Goal: Task Accomplishment & Management: Manage account settings

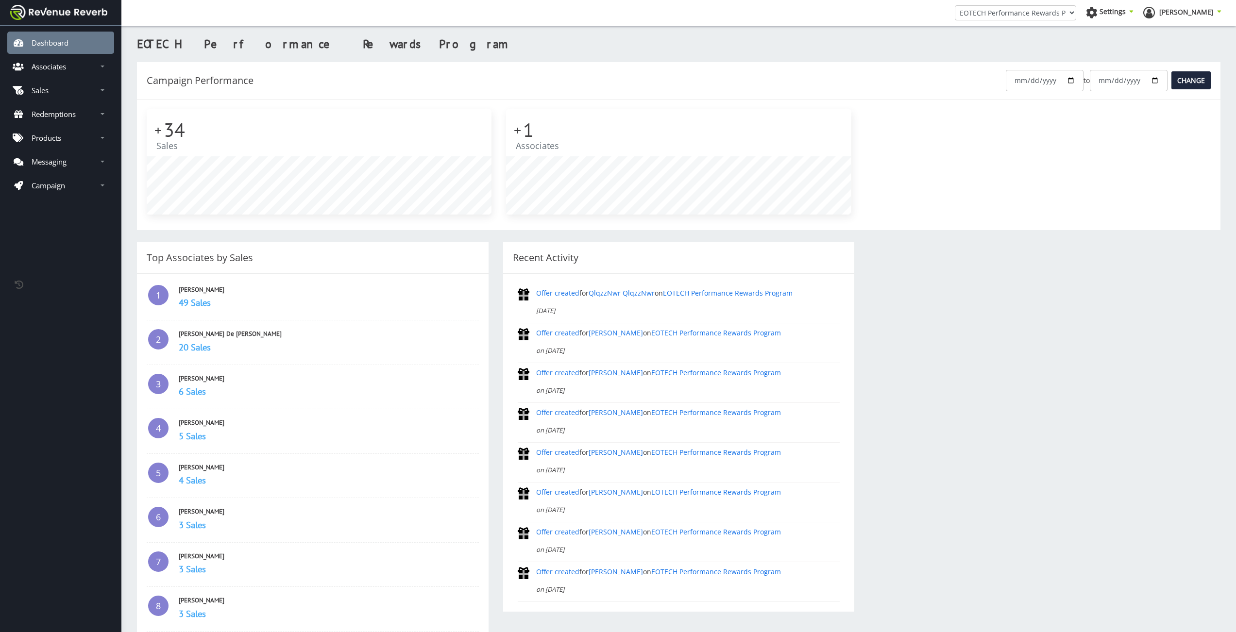
scroll to position [7, 7]
click at [44, 195] on link "Campaign" at bounding box center [60, 185] width 107 height 22
click at [57, 215] on link "Edit" at bounding box center [60, 208] width 107 height 19
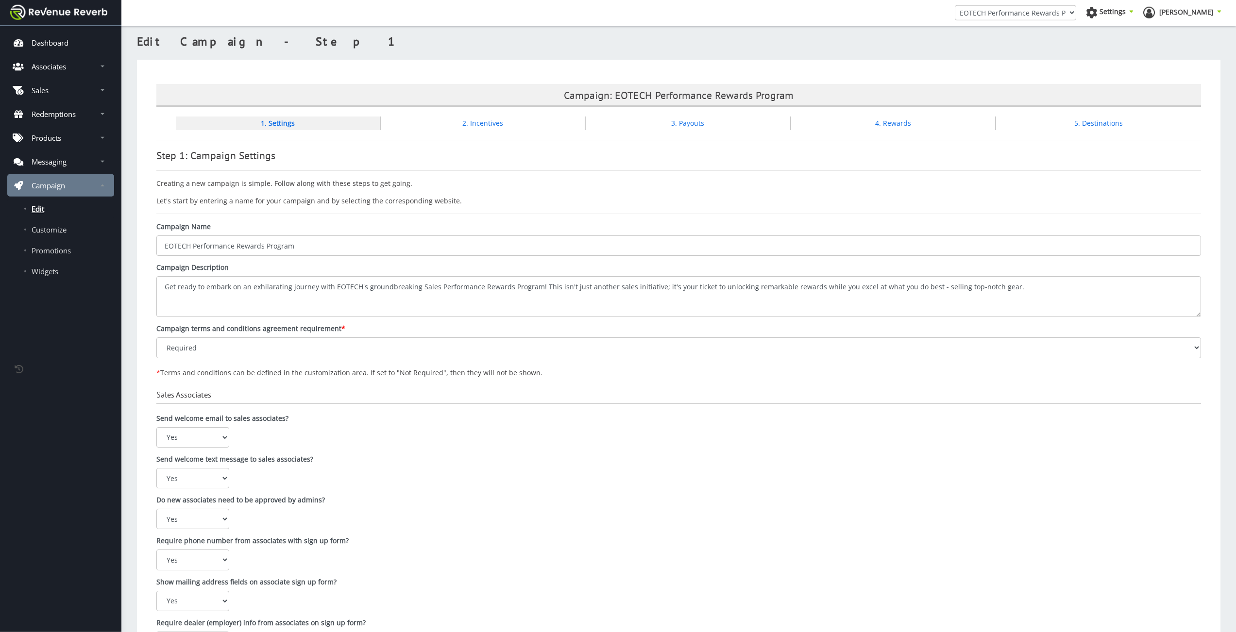
scroll to position [8, 0]
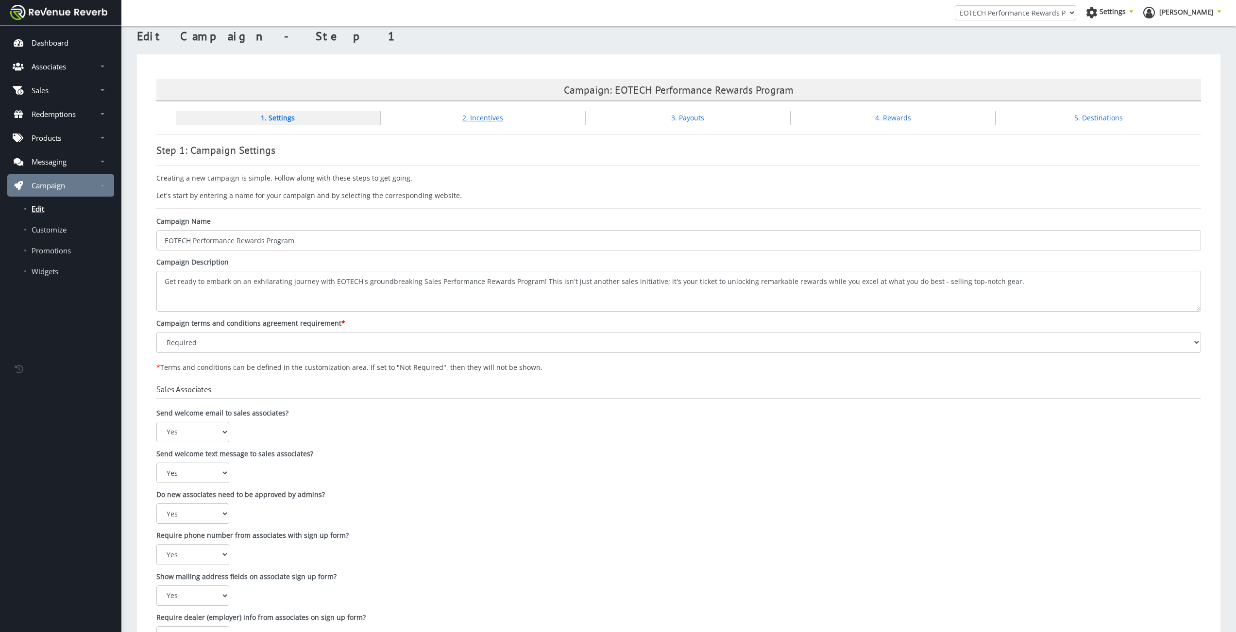
click at [491, 116] on link "2. Incentives" at bounding box center [482, 117] width 41 height 9
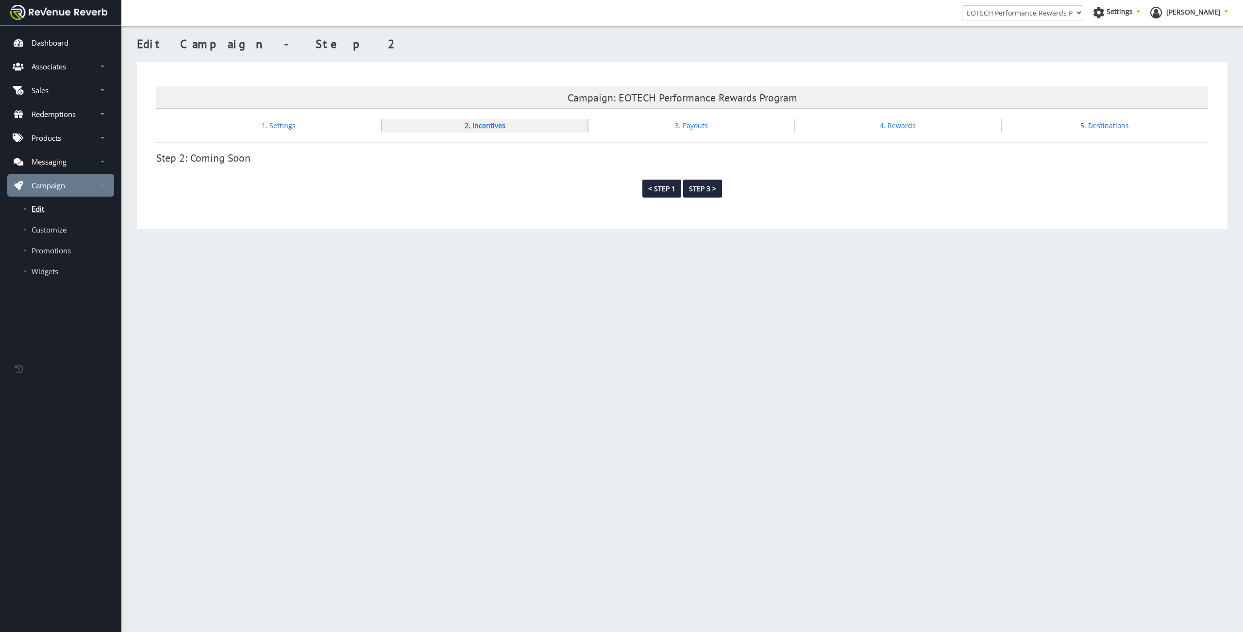
scroll to position [7, 7]
click at [1140, 16] on div "Settings" at bounding box center [1117, 14] width 48 height 15
click at [1131, 50] on link "Manage Websites" at bounding box center [1092, 54] width 78 height 14
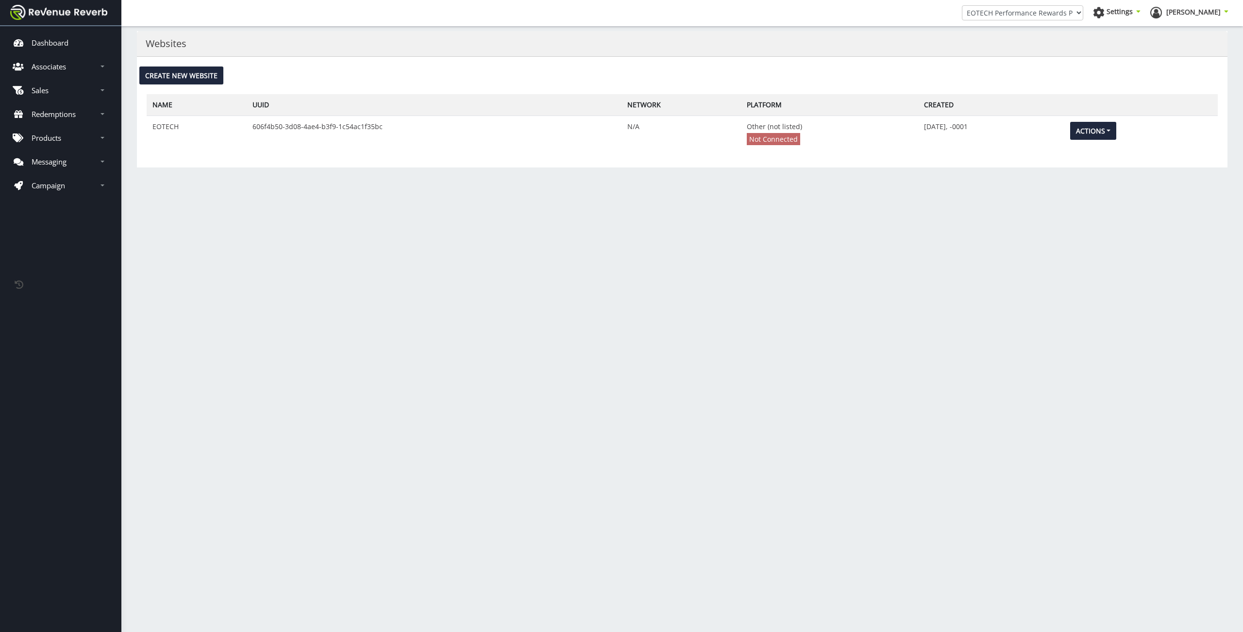
scroll to position [7, 7]
click at [1082, 136] on button "Actions" at bounding box center [1093, 131] width 47 height 18
click at [1081, 150] on link "Edit" at bounding box center [1109, 152] width 78 height 14
click at [1080, 133] on button "Actions" at bounding box center [1093, 131] width 47 height 18
click at [1086, 155] on link "Edit" at bounding box center [1109, 152] width 78 height 14
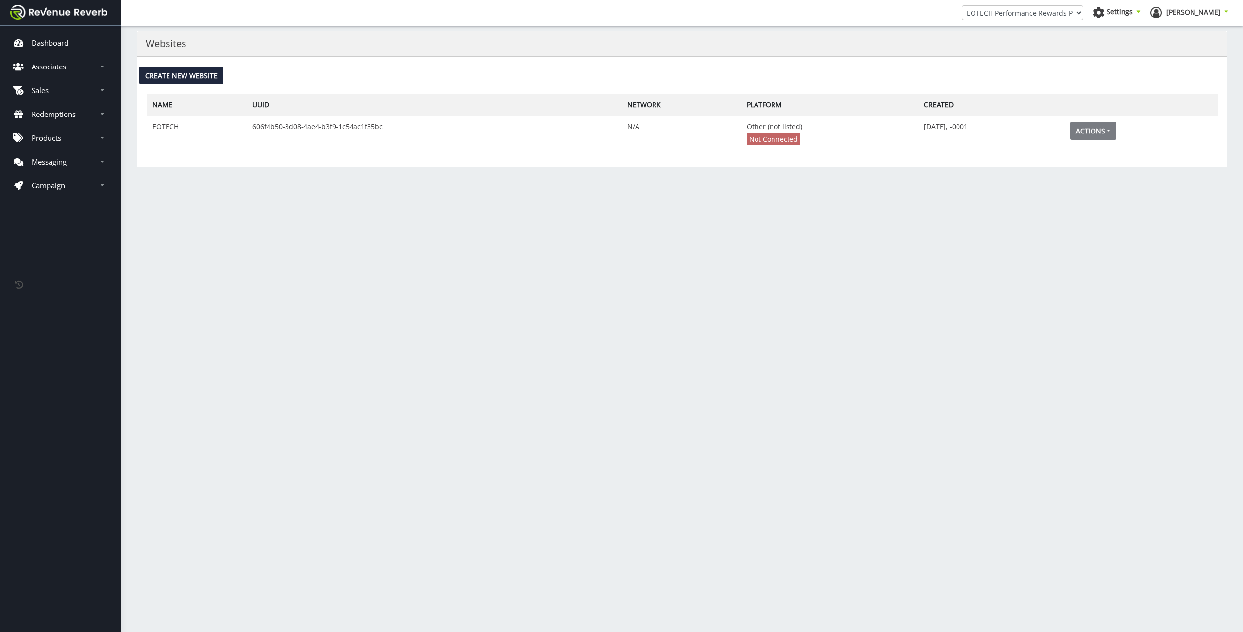
click at [1103, 140] on td "Actions Edit Settings" at bounding box center [1140, 133] width 153 height 34
click at [1090, 131] on button "Actions" at bounding box center [1093, 131] width 47 height 18
click at [1082, 167] on link "Settings" at bounding box center [1109, 166] width 78 height 14
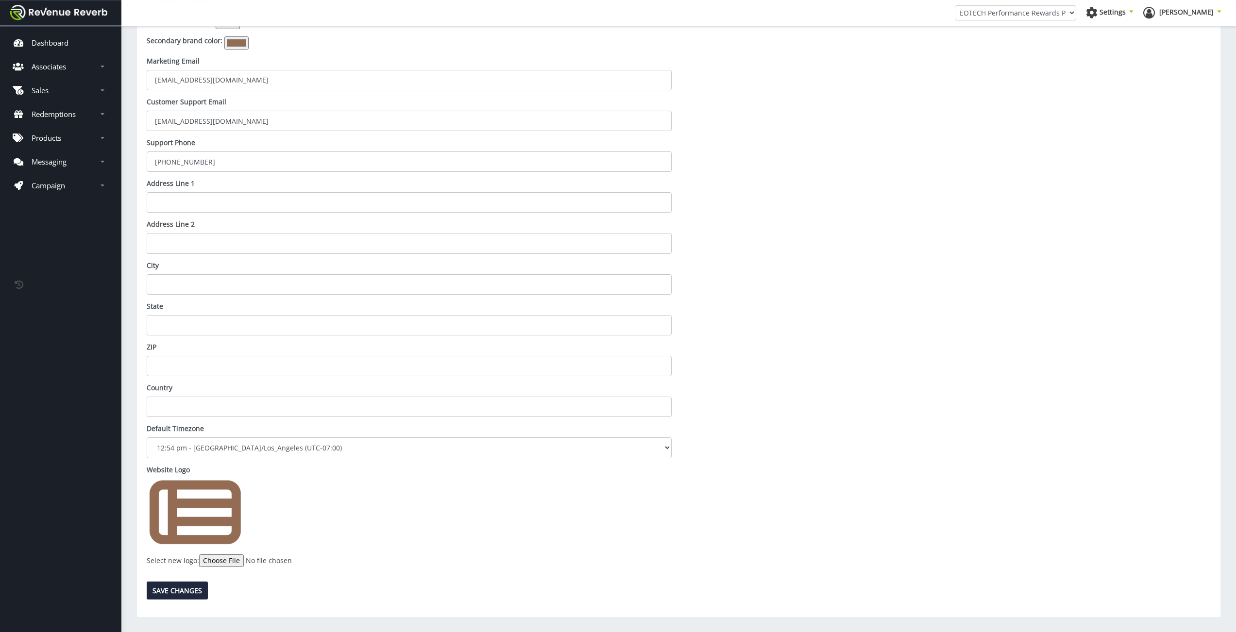
scroll to position [264, 0]
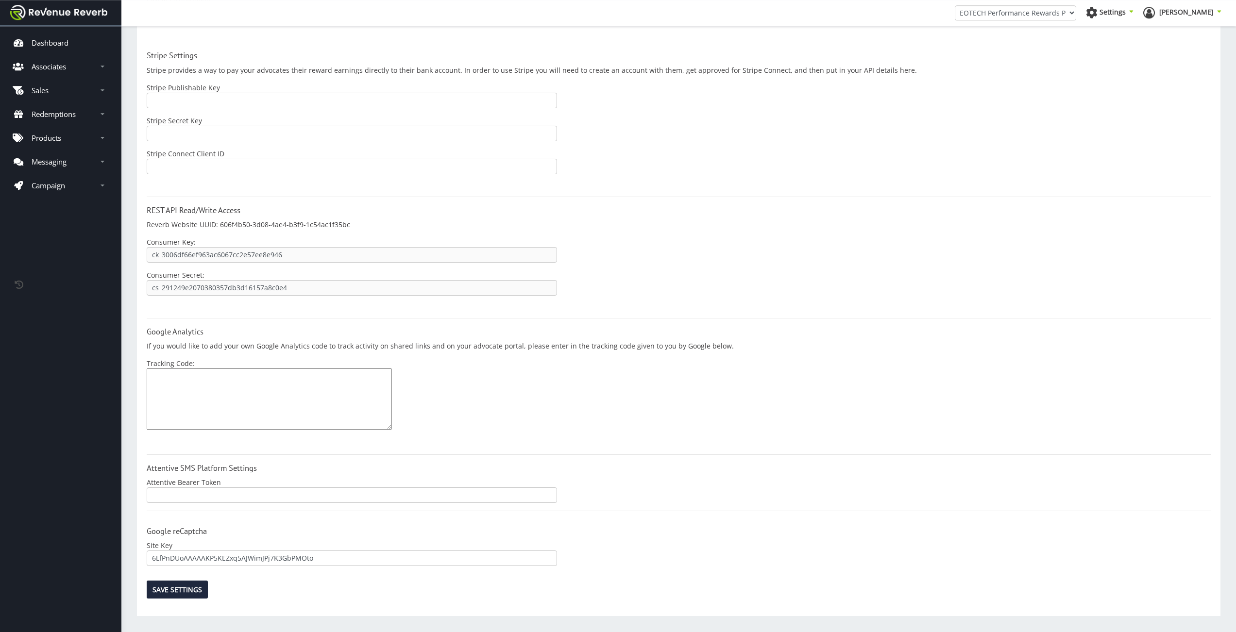
scroll to position [592, 0]
click at [74, 137] on link "Products" at bounding box center [60, 138] width 107 height 22
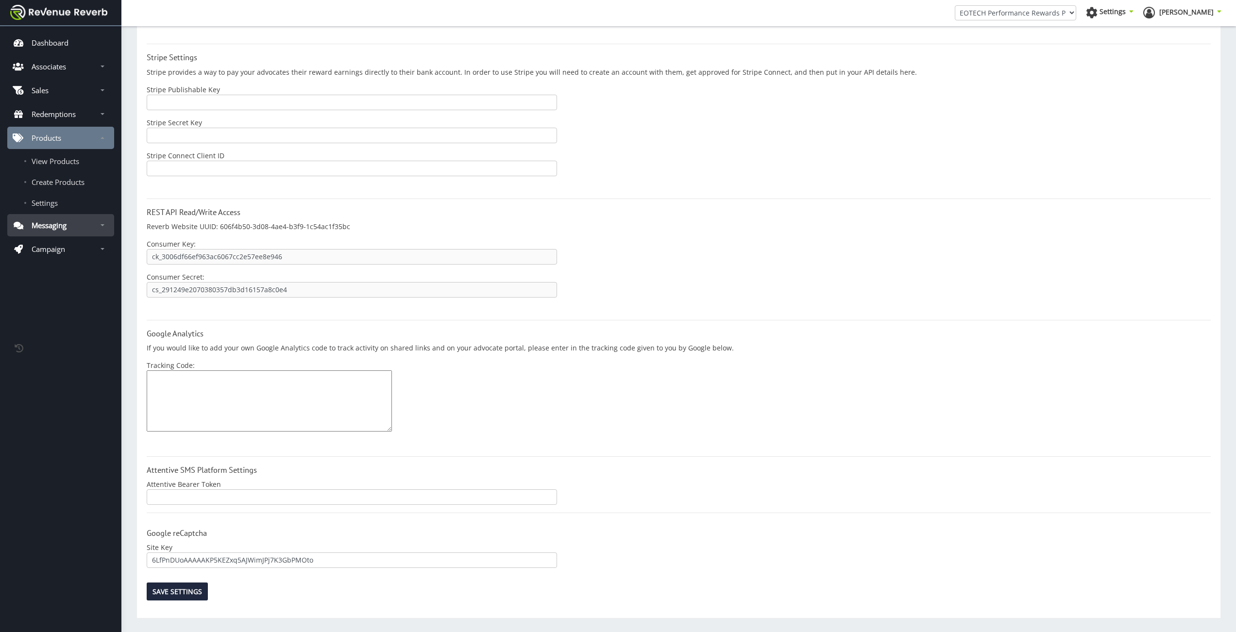
click at [77, 223] on link "Messaging" at bounding box center [60, 225] width 107 height 22
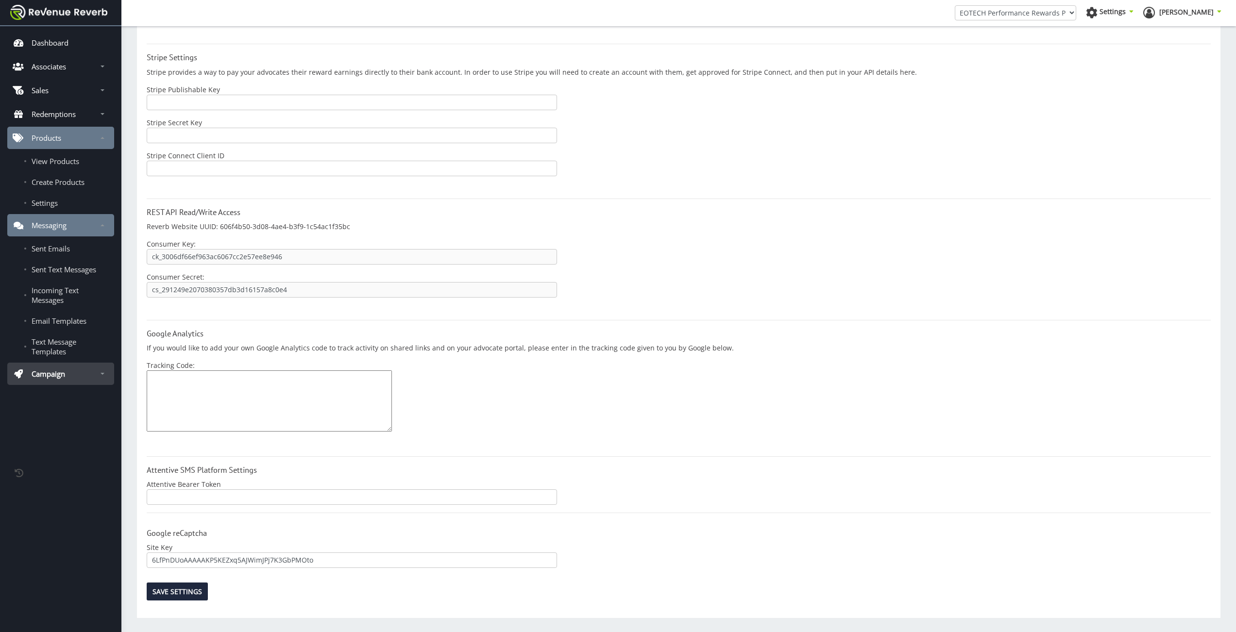
click at [50, 383] on link "Campaign" at bounding box center [60, 374] width 107 height 22
click at [59, 428] on link "Customize" at bounding box center [60, 417] width 107 height 19
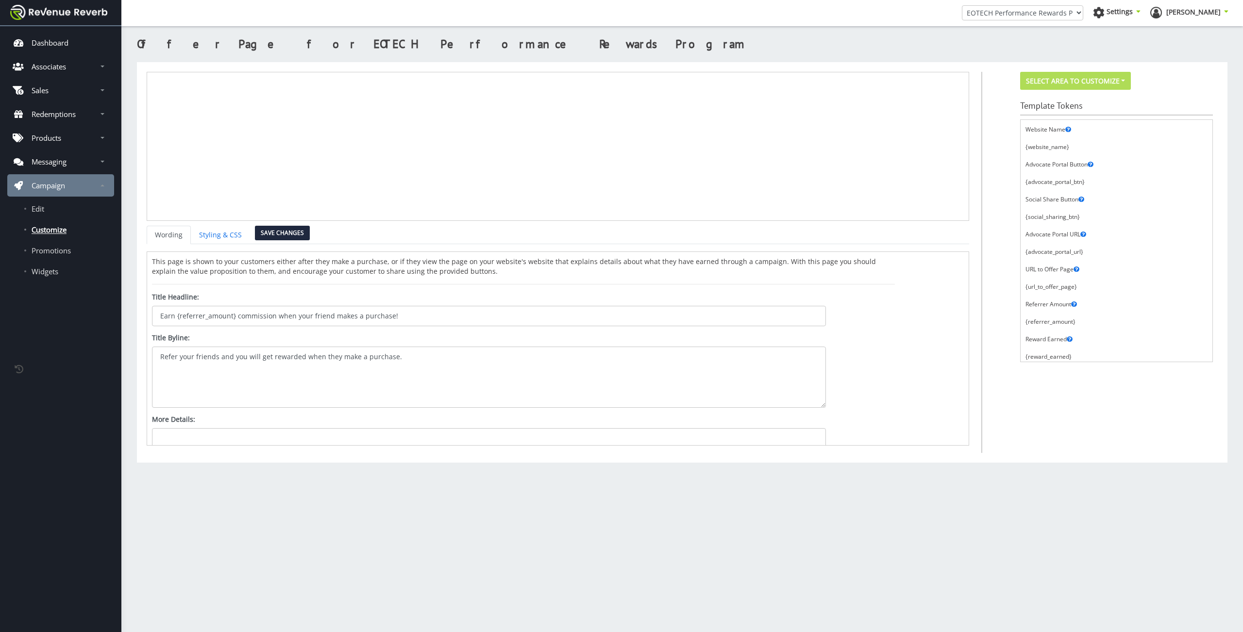
click at [1069, 79] on button "Select Area to Customize" at bounding box center [1075, 81] width 111 height 18
click at [1070, 135] on link "Advocate Portal" at bounding box center [1073, 129] width 107 height 14
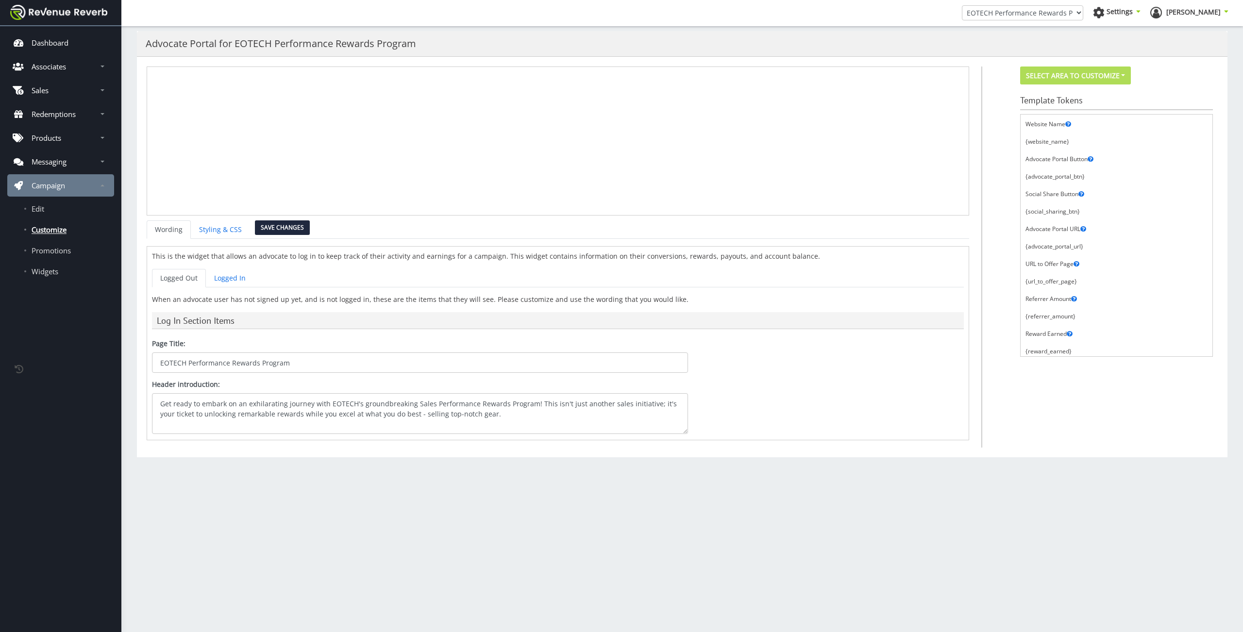
scroll to position [7, 7]
click at [1080, 76] on button "Select Area to Customize" at bounding box center [1075, 76] width 111 height 18
click at [1063, 138] on link "Landing Page" at bounding box center [1073, 138] width 107 height 14
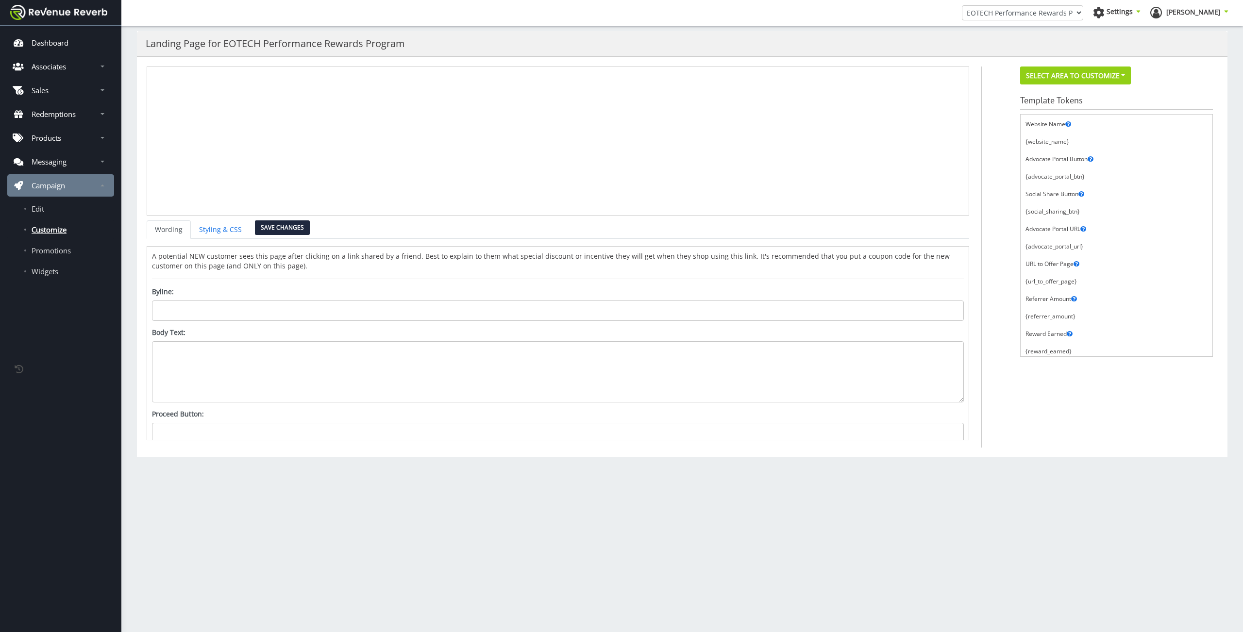
scroll to position [7, 7]
click at [1096, 70] on button "Select Area to Customize" at bounding box center [1075, 76] width 111 height 18
click at [1049, 125] on link "Advocate Portal" at bounding box center [1073, 124] width 107 height 14
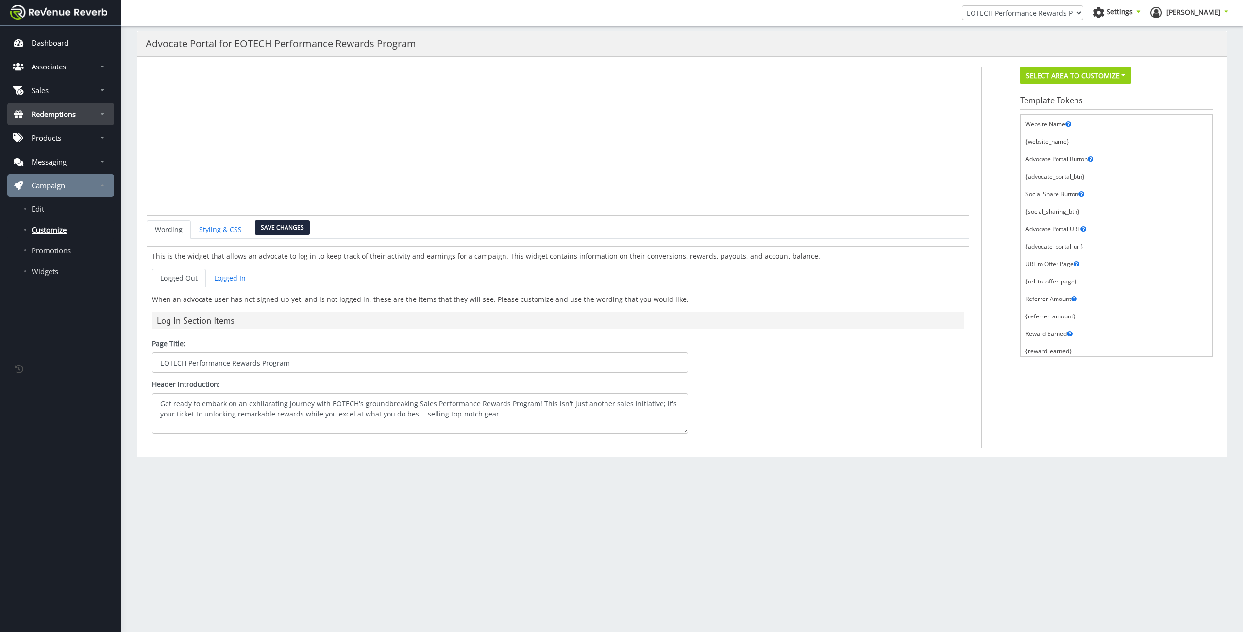
drag, startPoint x: 77, startPoint y: 122, endPoint x: 69, endPoint y: 111, distance: 14.0
click at [77, 122] on link "Redemptions" at bounding box center [60, 114] width 107 height 22
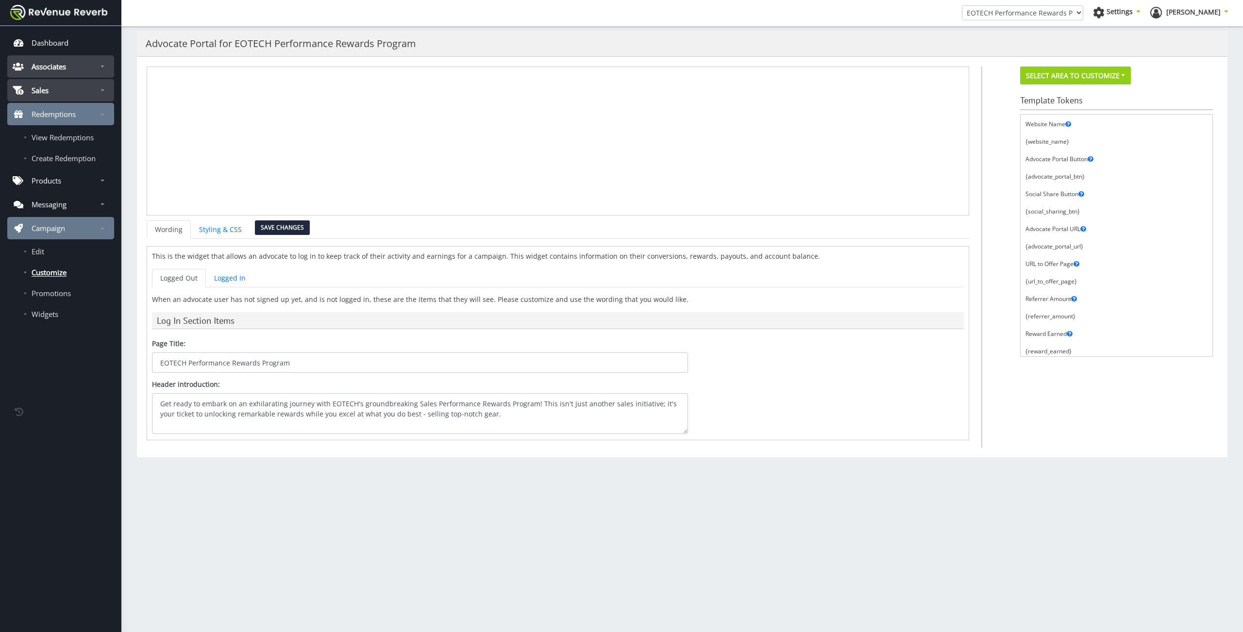
drag, startPoint x: 61, startPoint y: 88, endPoint x: 59, endPoint y: 72, distance: 16.1
click at [61, 88] on link "Sales" at bounding box center [60, 90] width 107 height 22
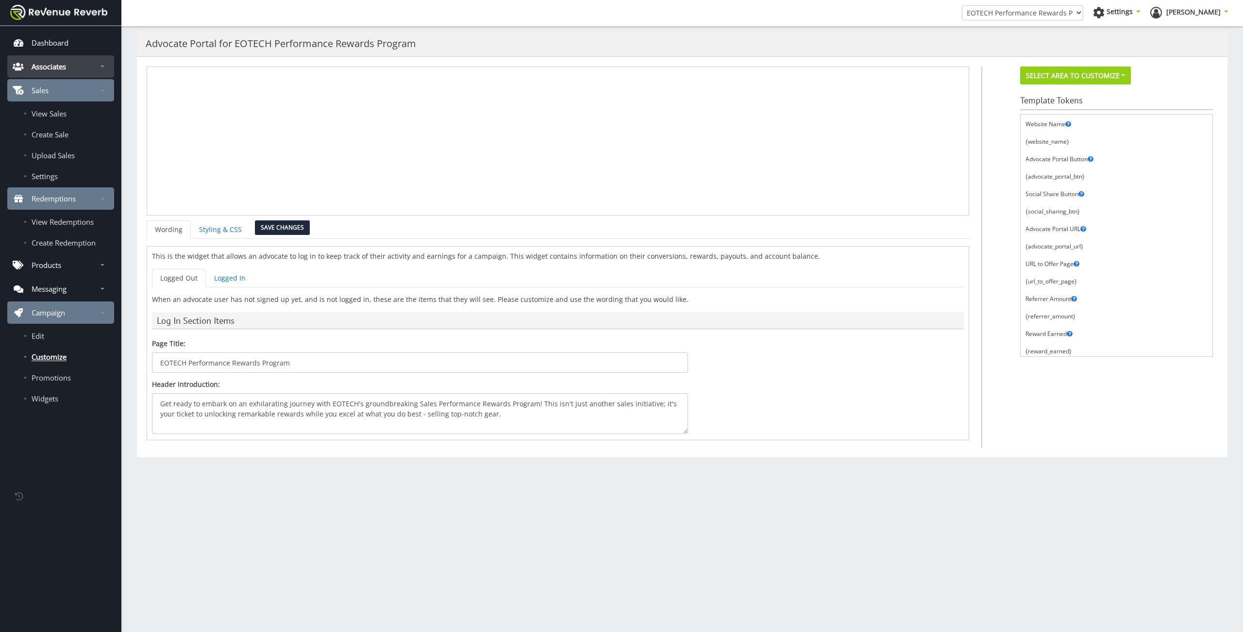
click at [59, 71] on p "Associates" at bounding box center [49, 67] width 34 height 10
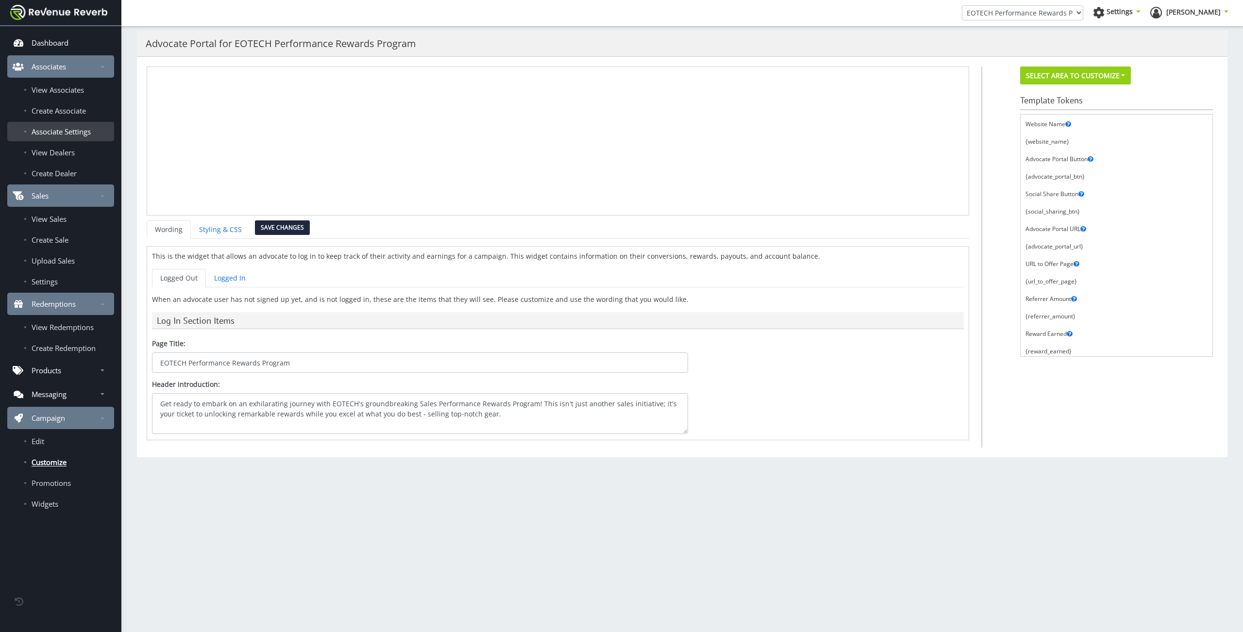
click at [69, 141] on ul "View Associates Create Associate Associate Settings View Dealers Create Dealer" at bounding box center [60, 131] width 107 height 104
drag, startPoint x: 68, startPoint y: 133, endPoint x: 56, endPoint y: 98, distance: 37.2
click at [68, 133] on span "Associate Settings" at bounding box center [61, 132] width 59 height 10
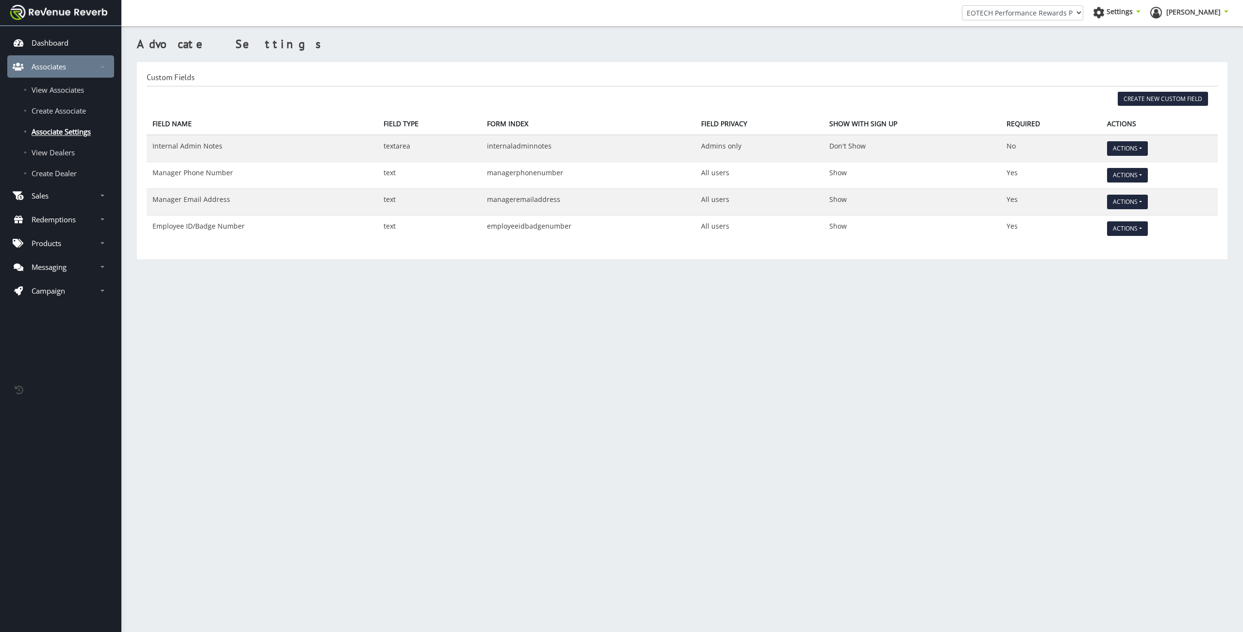
scroll to position [7, 7]
click at [56, 96] on link "View Associates" at bounding box center [60, 89] width 107 height 19
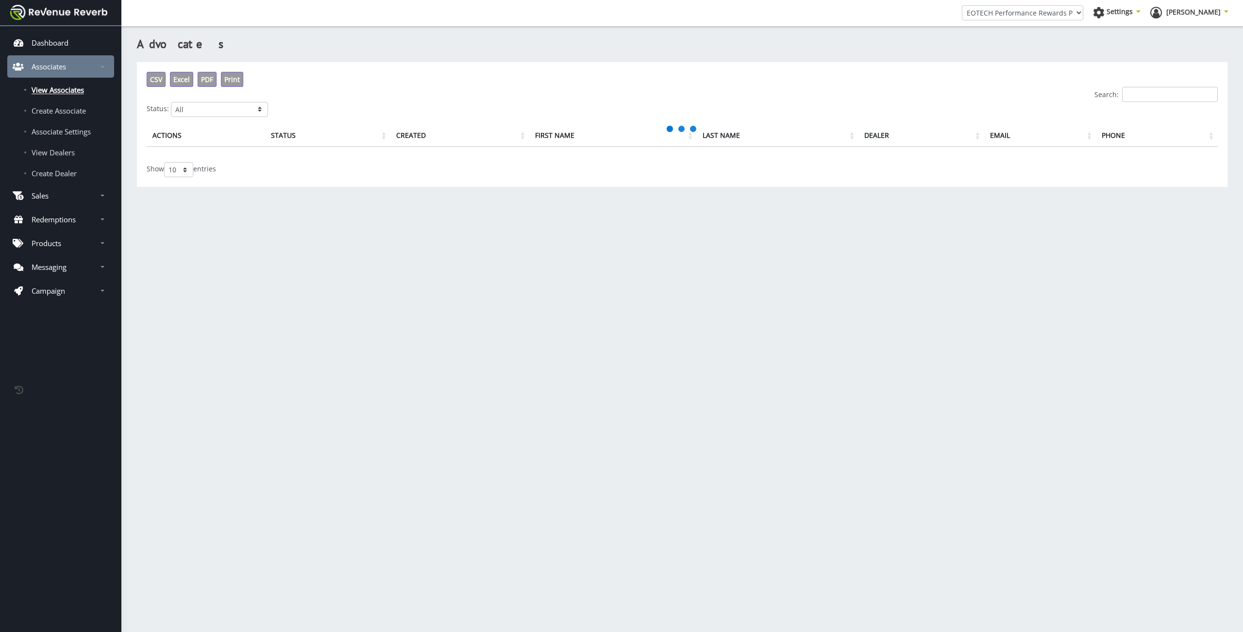
scroll to position [7, 7]
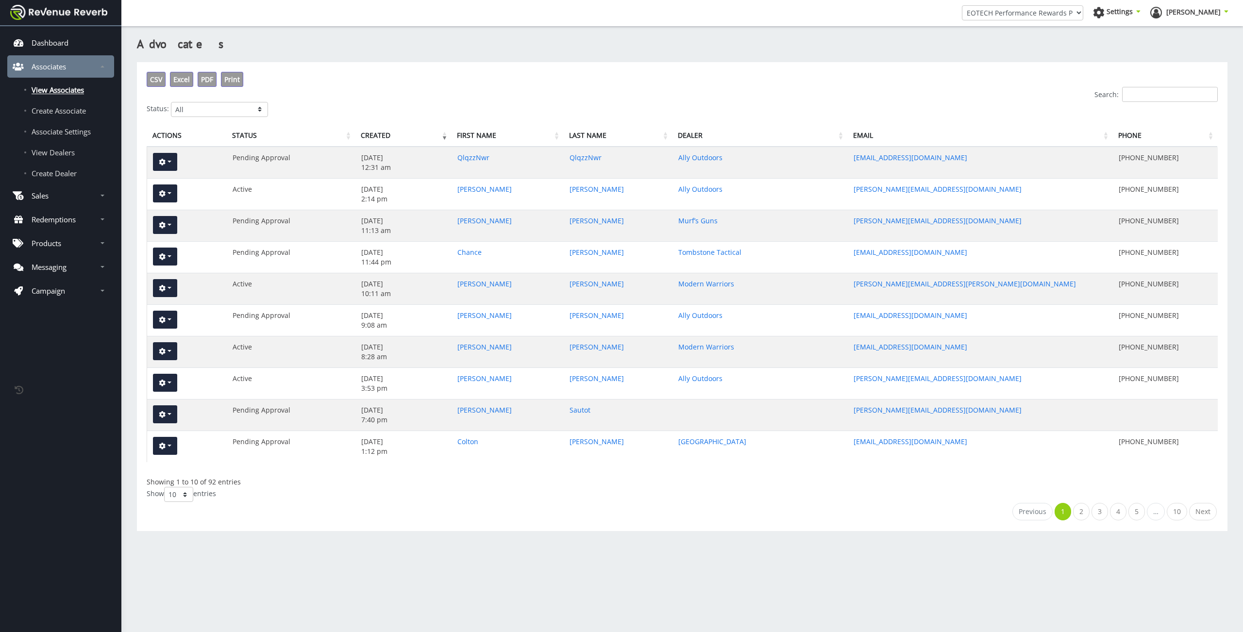
click at [253, 122] on div "Actions Status Created First Name Last Name Dealer Email Phone" at bounding box center [682, 134] width 1071 height 25
select select "1"
click option "Active" at bounding box center [0, 0] width 0 height 0
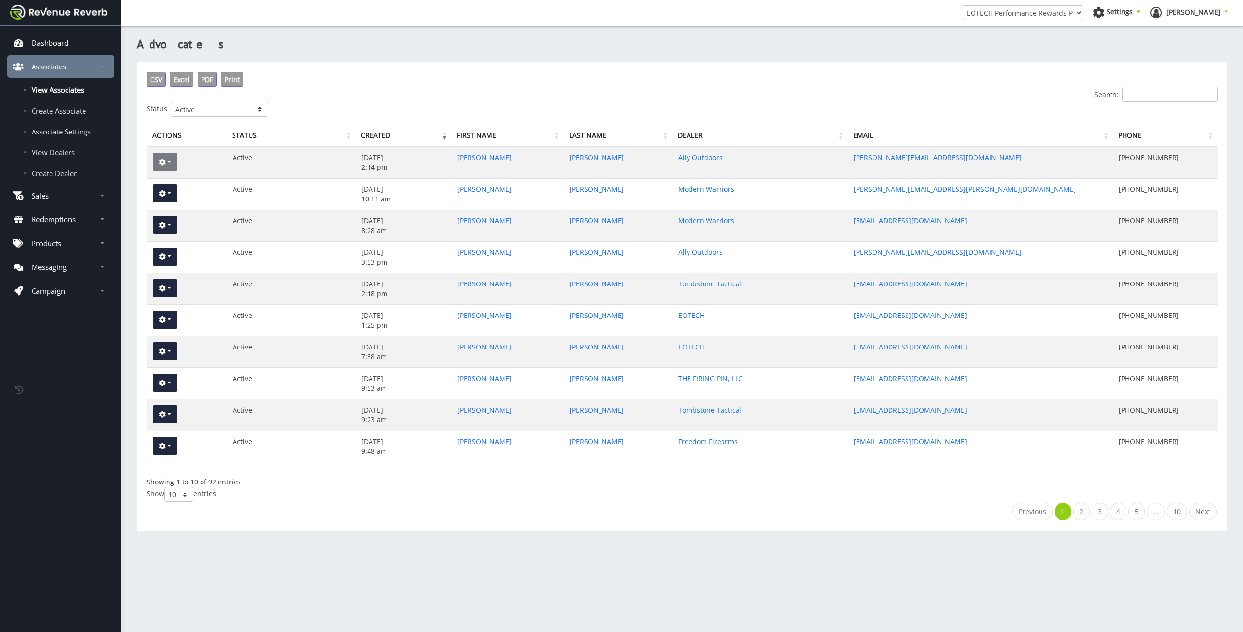
click at [175, 161] on button "button" at bounding box center [165, 162] width 24 height 18
click at [174, 159] on button "button" at bounding box center [165, 162] width 24 height 18
click at [172, 156] on button "button" at bounding box center [165, 162] width 24 height 18
click at [175, 196] on link "Edit" at bounding box center [192, 197] width 78 height 14
